Goal: Browse casually

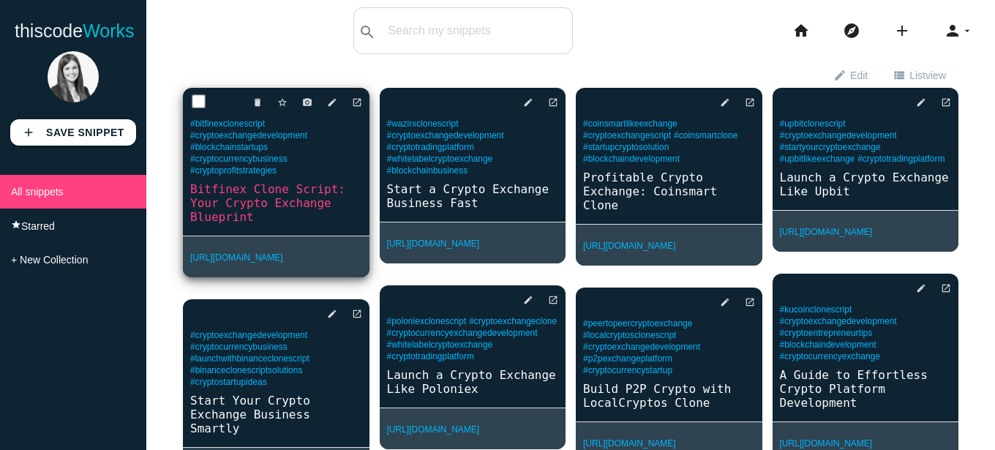
click at [200, 101] on input "checkbox" at bounding box center [199, 101] width 15 height 15
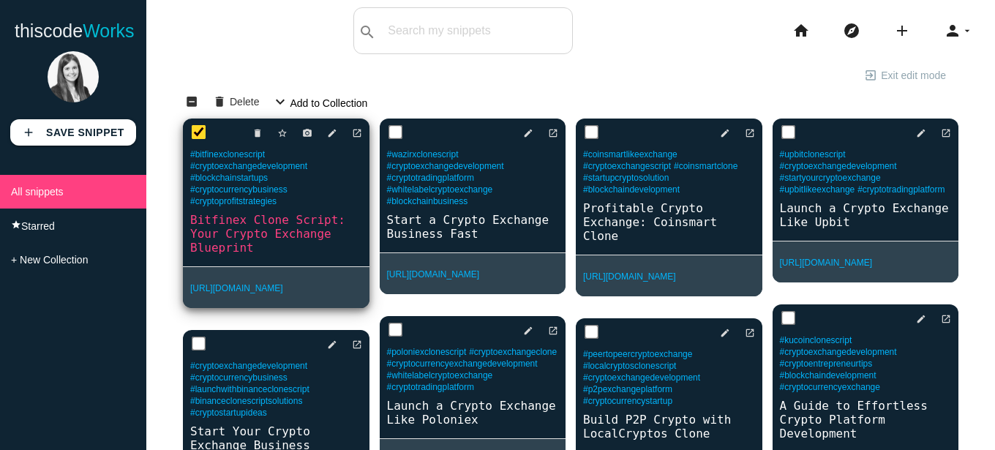
click at [197, 135] on input "checkbox" at bounding box center [199, 132] width 15 height 15
checkbox input "false"
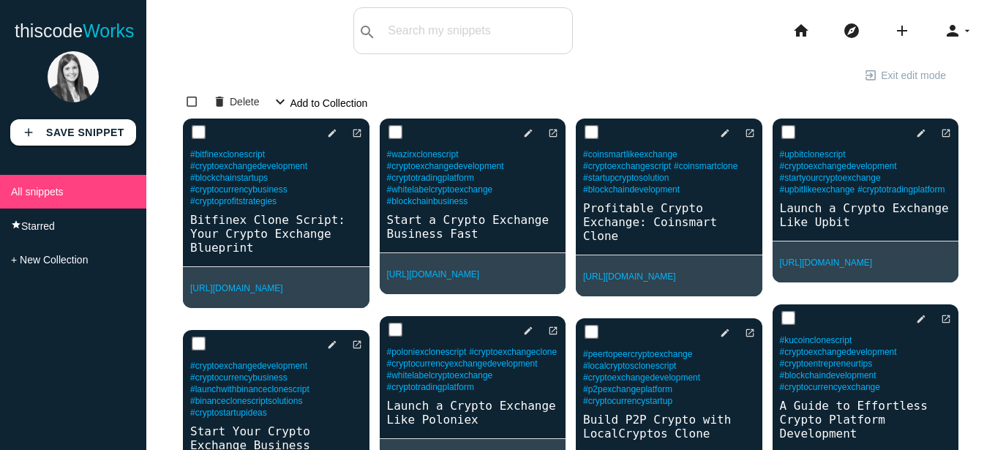
click at [387, 90] on div "check_box_outline_blank indeterminate_check_box delete Delete expand_more Add t…" at bounding box center [570, 103] width 775 height 31
